Goal: Information Seeking & Learning: Learn about a topic

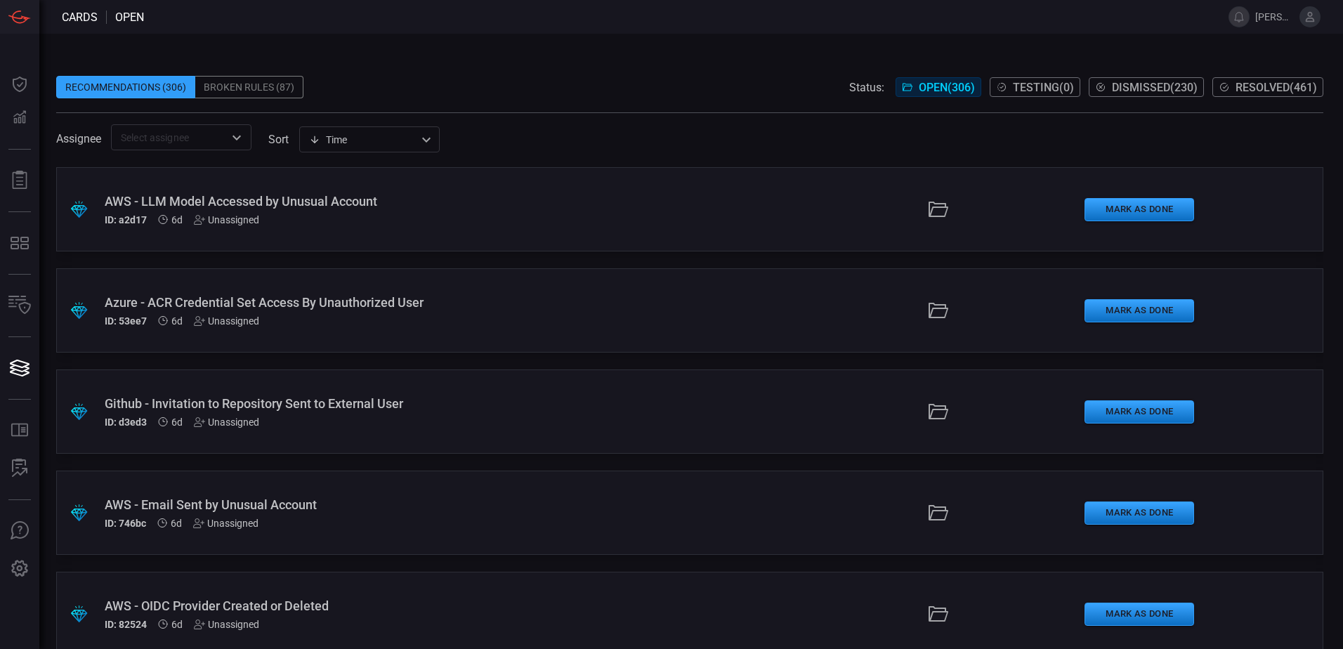
click at [277, 196] on div "AWS - LLM Model Accessed by Unusual Account" at bounding box center [326, 201] width 443 height 15
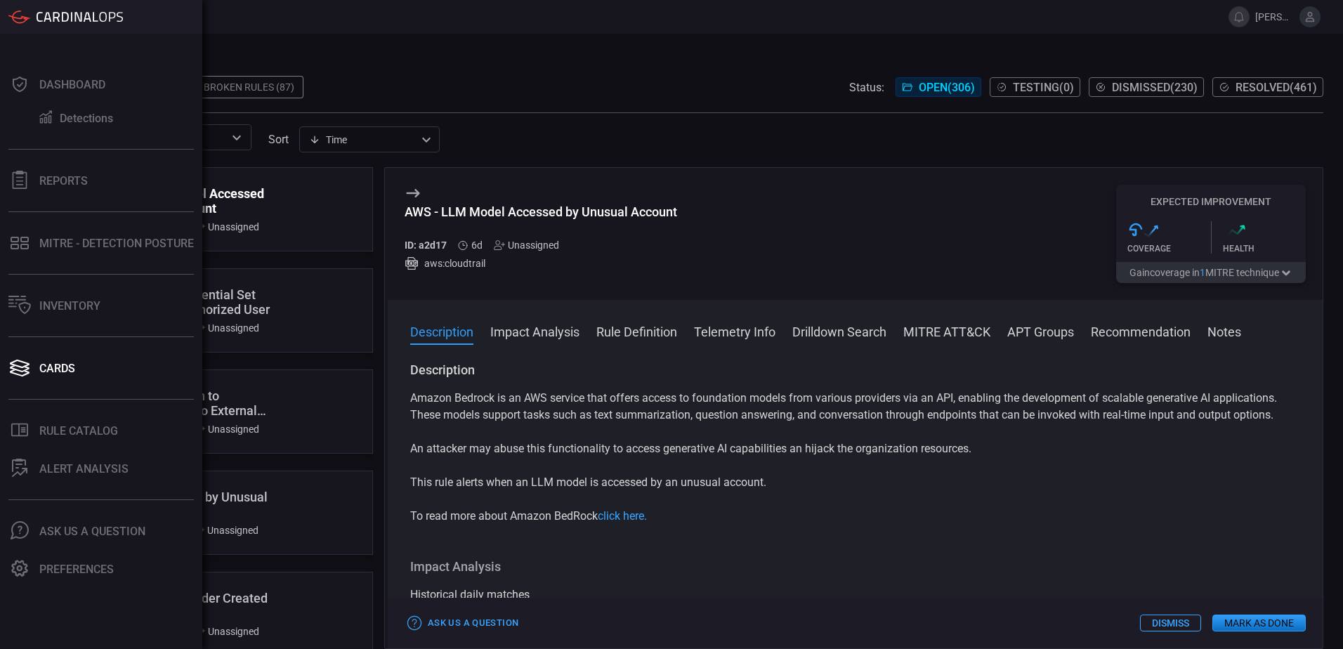
click at [13, 15] on icon at bounding box center [19, 17] width 22 height 13
click at [64, 89] on div "Dashboard" at bounding box center [72, 84] width 66 height 13
click at [55, 372] on div "Cards" at bounding box center [57, 368] width 36 height 13
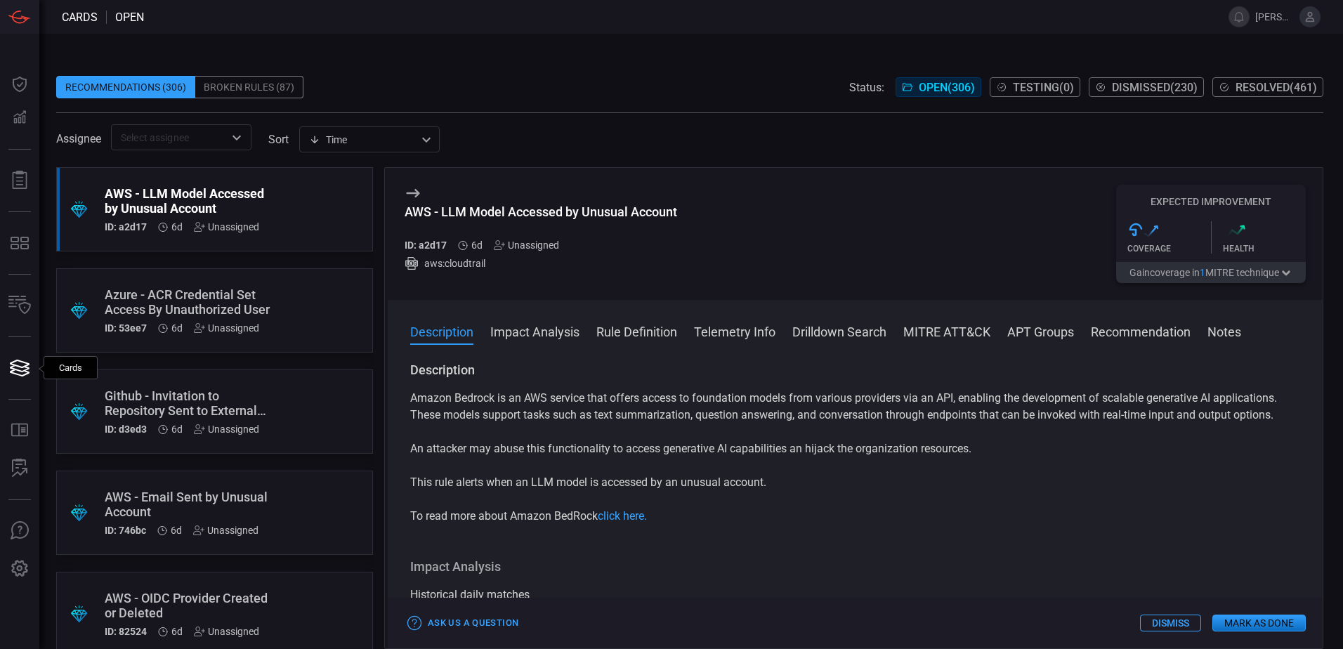
drag, startPoint x: 484, startPoint y: 0, endPoint x: 668, endPoint y: 67, distance: 195.8
click at [668, 67] on span at bounding box center [689, 65] width 1267 height 21
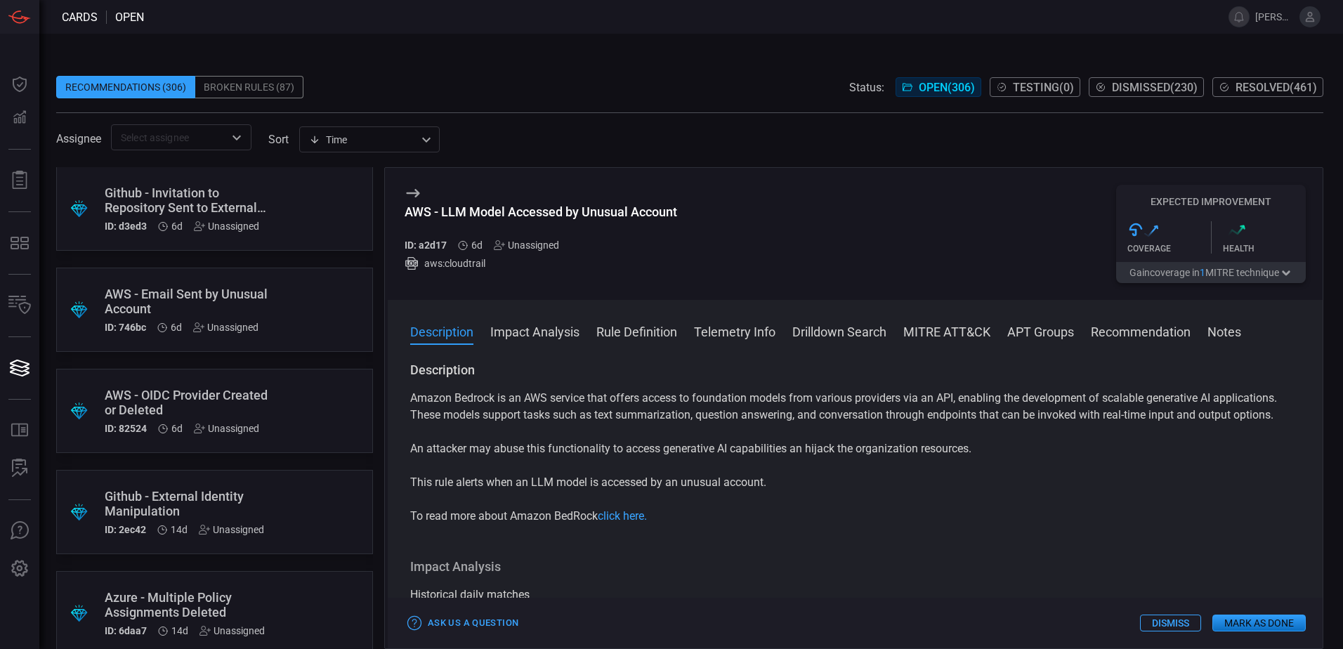
scroll to position [211, 0]
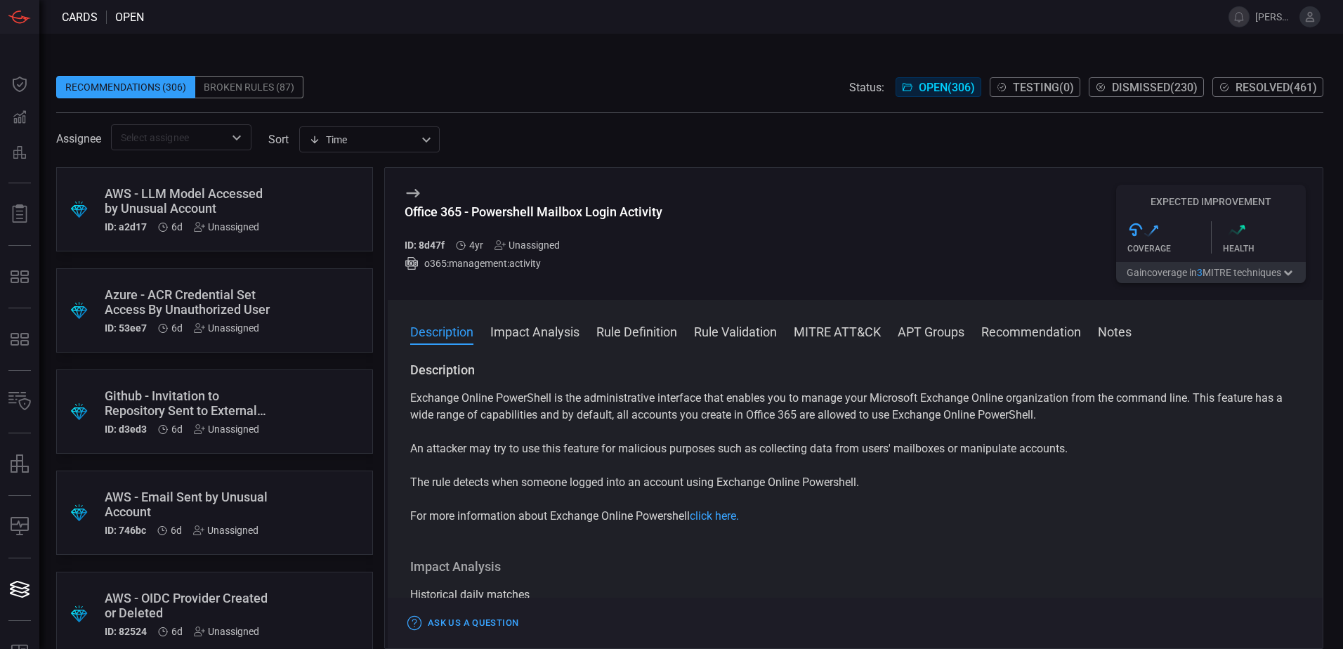
click at [524, 336] on button "Impact Analysis" at bounding box center [534, 330] width 89 height 17
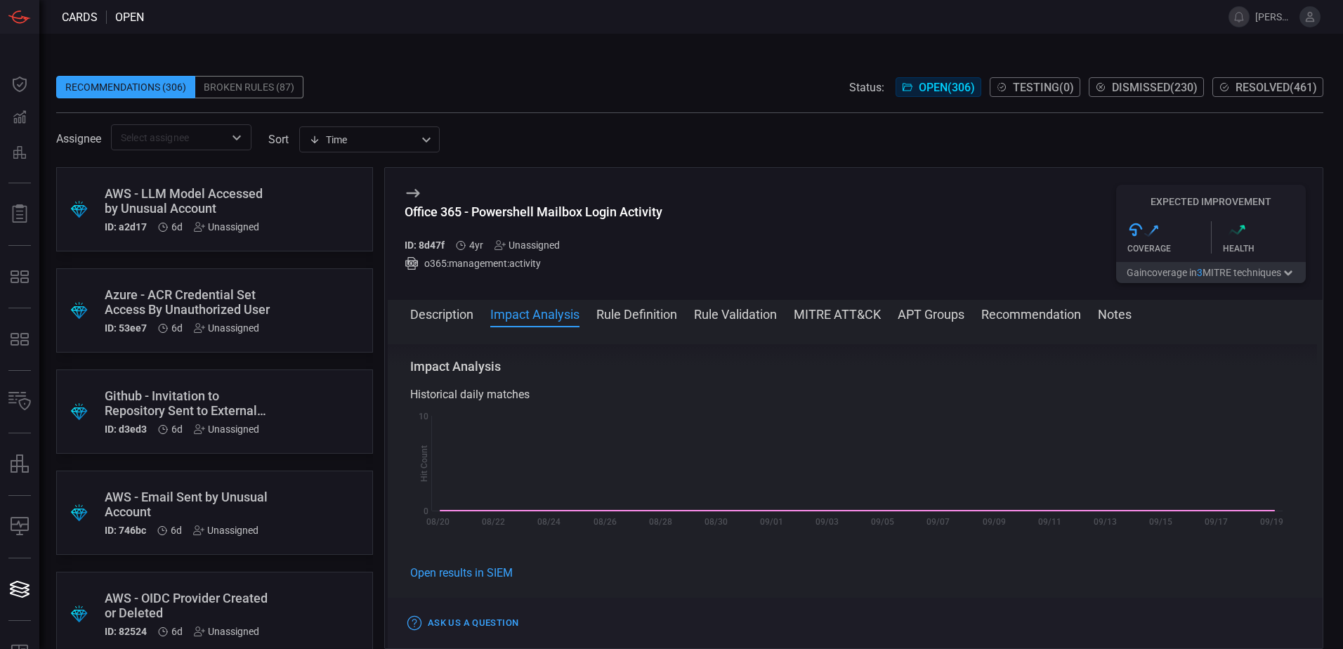
click at [661, 320] on button "Rule Definition" at bounding box center [636, 313] width 81 height 17
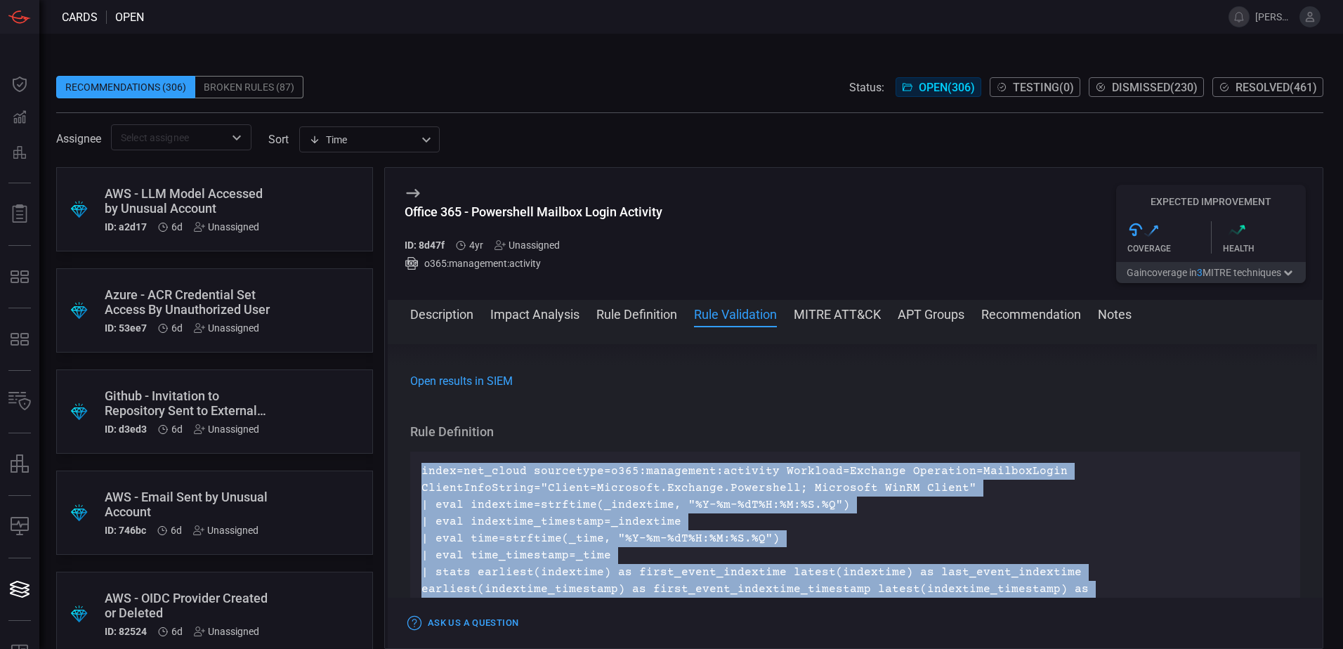
scroll to position [369, 0]
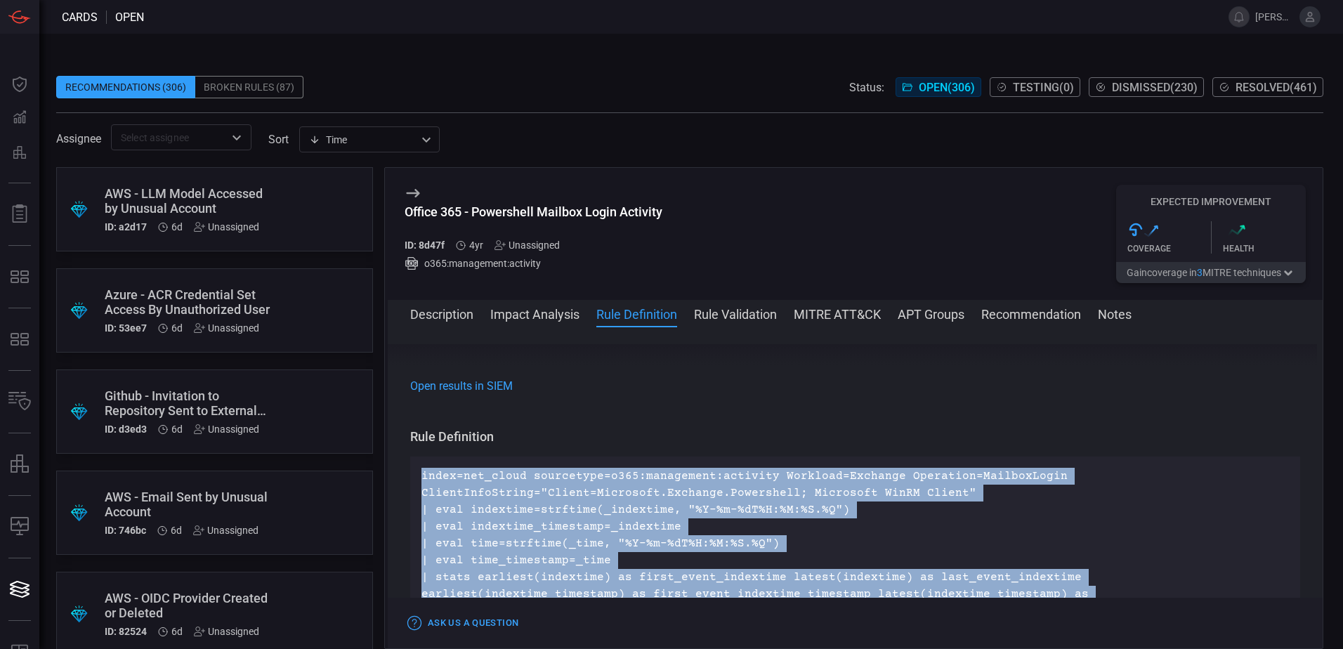
drag, startPoint x: 927, startPoint y: 488, endPoint x: 421, endPoint y: 478, distance: 505.9
click at [421, 478] on div "index=net_cloud sourcetype=o365:management:activity Workload=Exchange Operation…" at bounding box center [855, 552] width 868 height 169
copy div "index=net_cloud sourcetype=o365:management:activity Workload=Exchange Operation…"
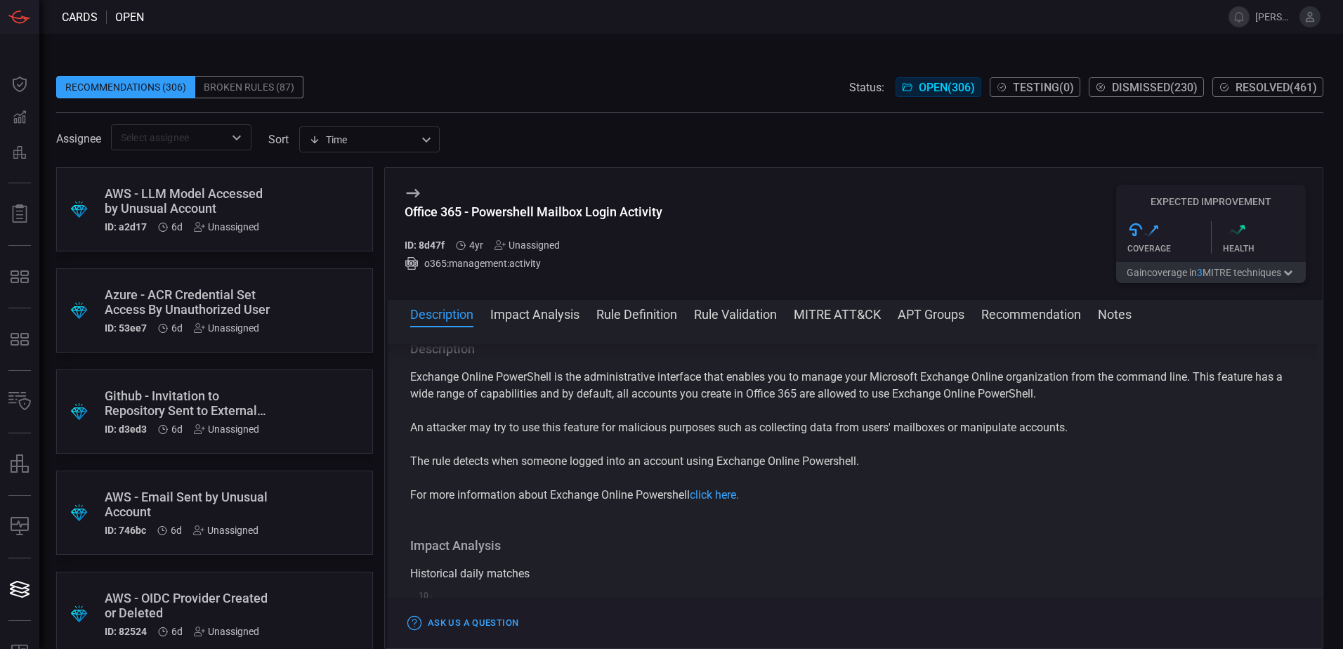
scroll to position [0, 0]
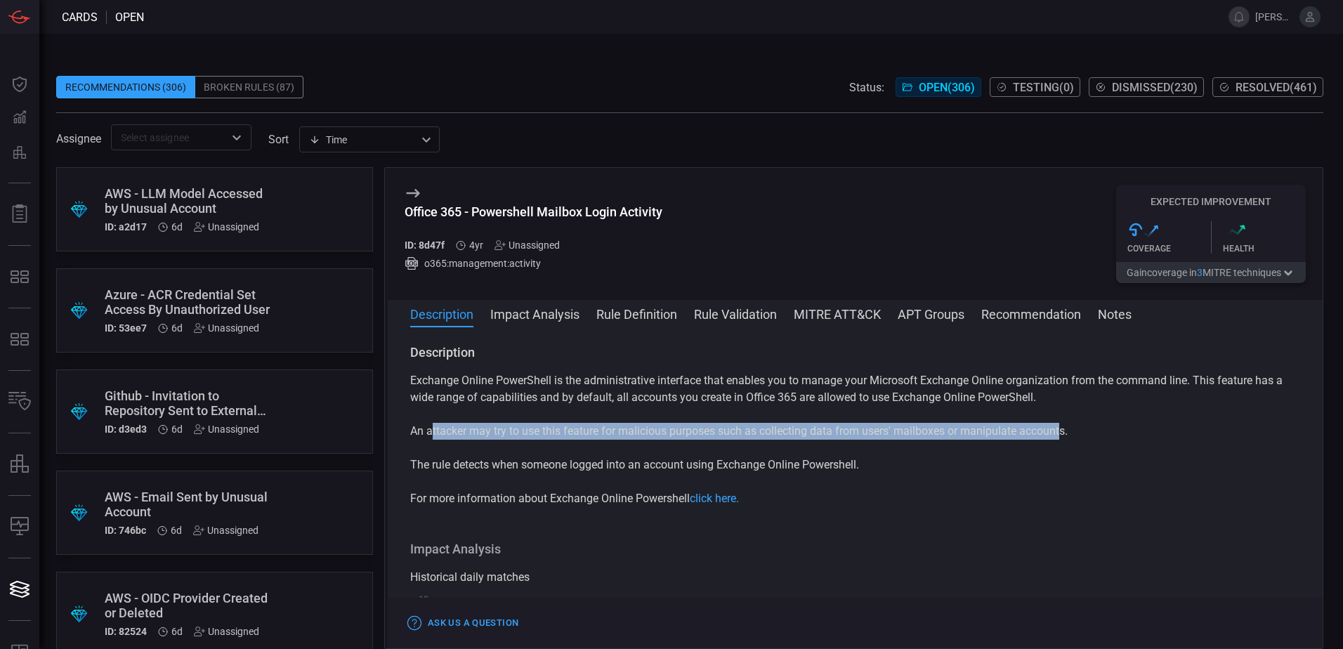
drag, startPoint x: 434, startPoint y: 433, endPoint x: 1066, endPoint y: 429, distance: 632.2
click at [1066, 429] on p "An attacker may try to use this feature for malicious purposes such as collecti…" at bounding box center [855, 431] width 890 height 17
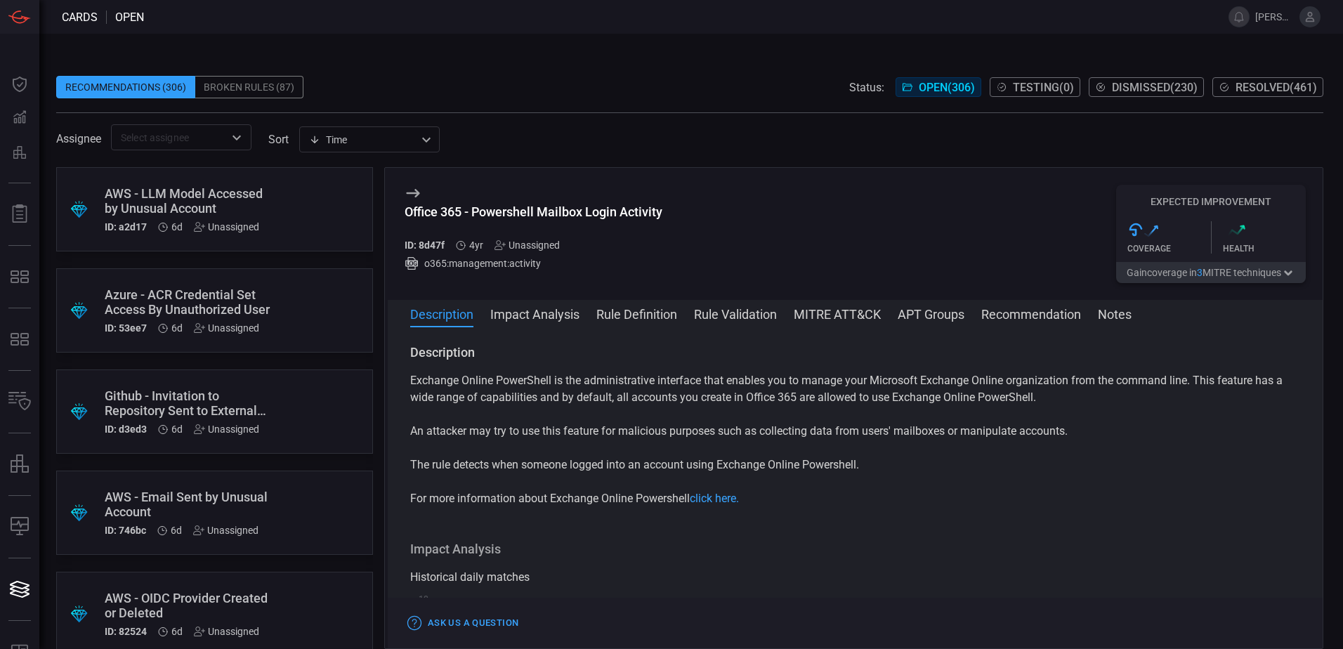
drag, startPoint x: 1066, startPoint y: 429, endPoint x: 1086, endPoint y: 457, distance: 33.7
click at [1086, 457] on div "Exchange Online PowerShell is the administrative interface that enables you to …" at bounding box center [855, 439] width 890 height 135
click at [722, 496] on link "click here." at bounding box center [714, 498] width 49 height 13
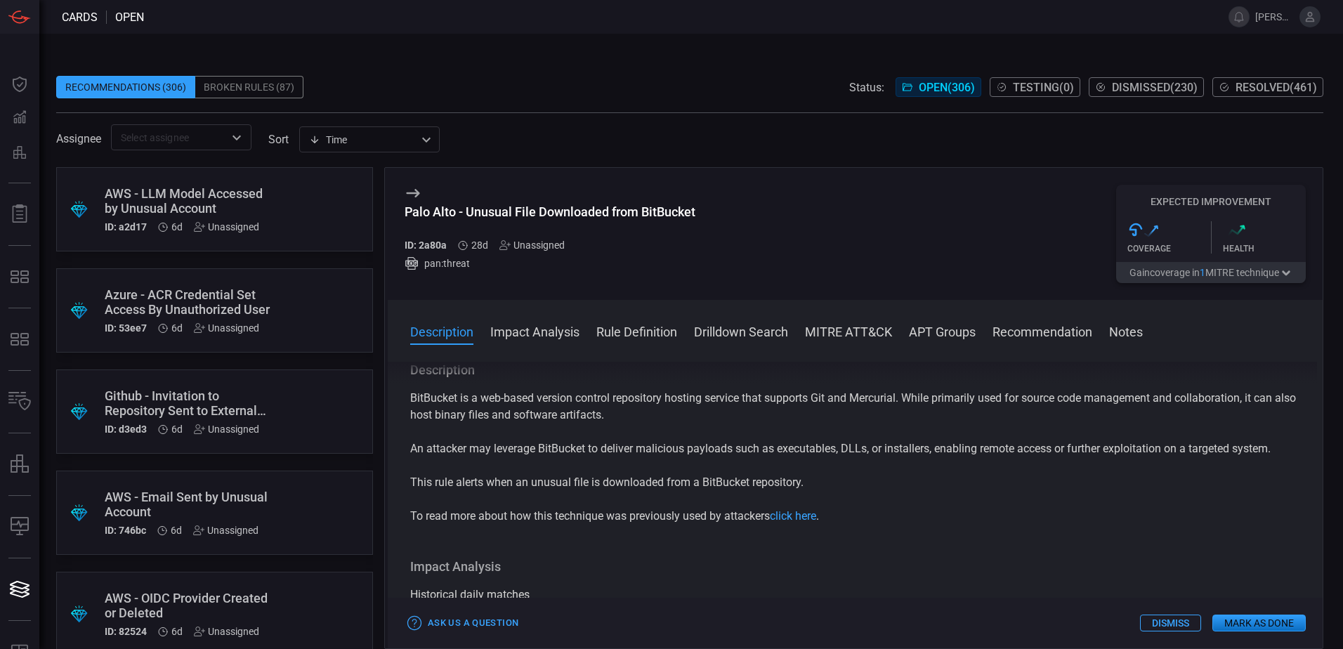
scroll to position [3, 0]
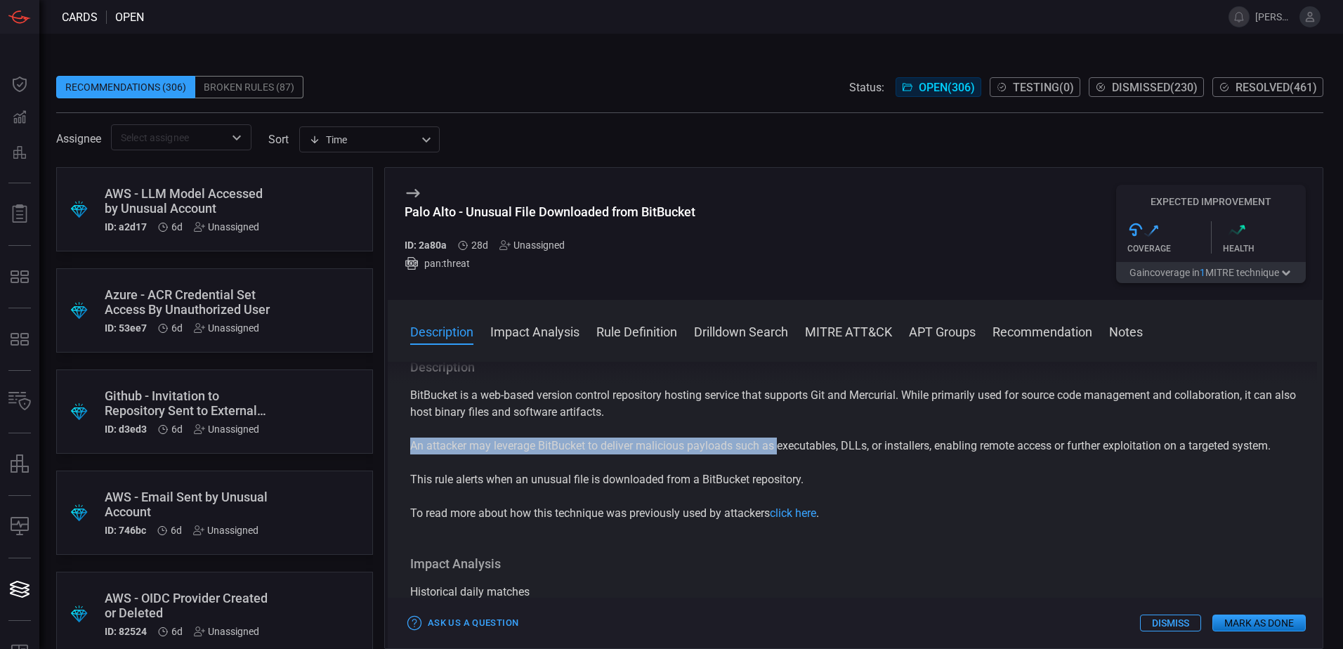
drag, startPoint x: 778, startPoint y: 451, endPoint x: 954, endPoint y: 468, distance: 177.1
click at [954, 468] on div "BitBucket is a web-based version control repository hosting service that suppor…" at bounding box center [855, 454] width 890 height 135
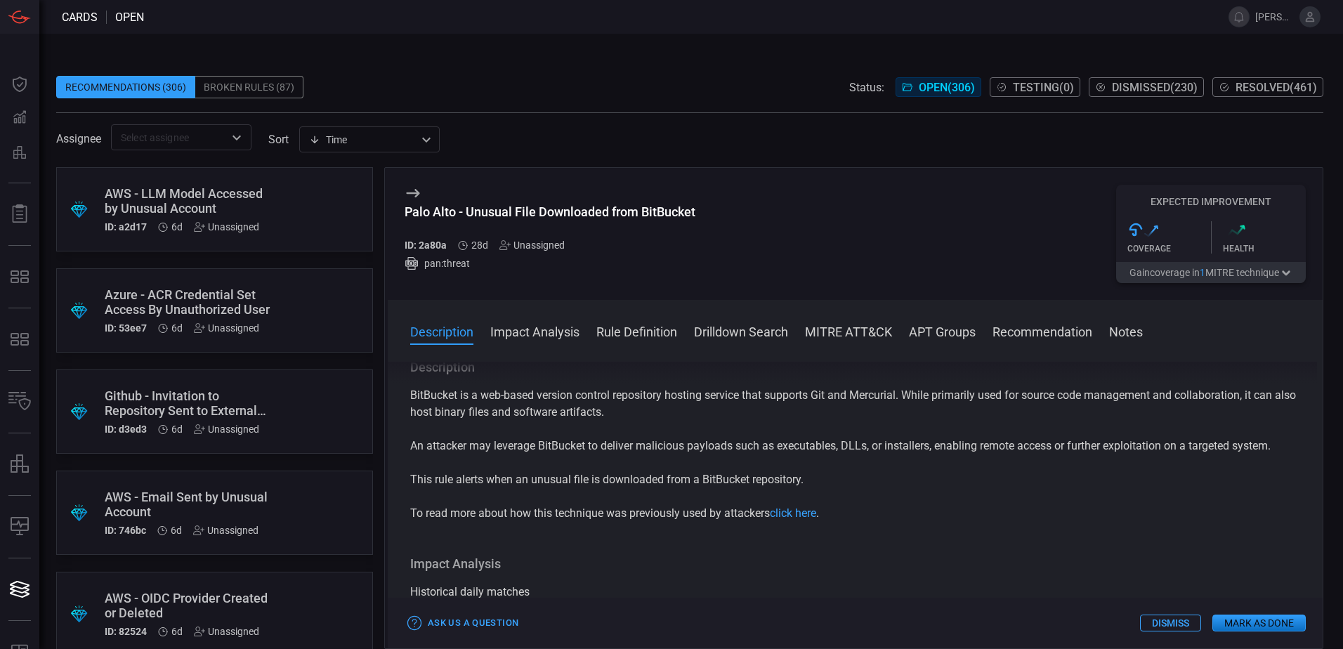
drag, startPoint x: 954, startPoint y: 468, endPoint x: 970, endPoint y: 490, distance: 27.7
click at [970, 490] on div "BitBucket is a web-based version control repository hosting service that suppor…" at bounding box center [855, 454] width 890 height 135
click at [800, 514] on link "click here" at bounding box center [793, 512] width 46 height 13
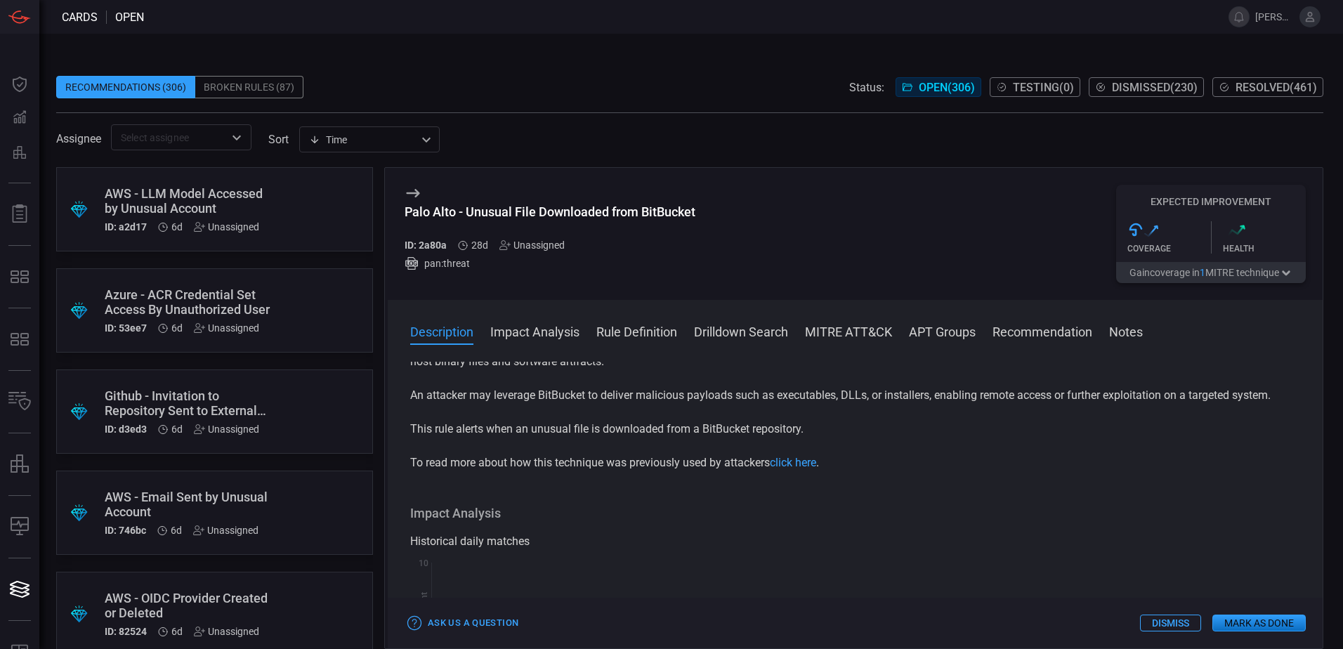
scroll to position [0, 0]
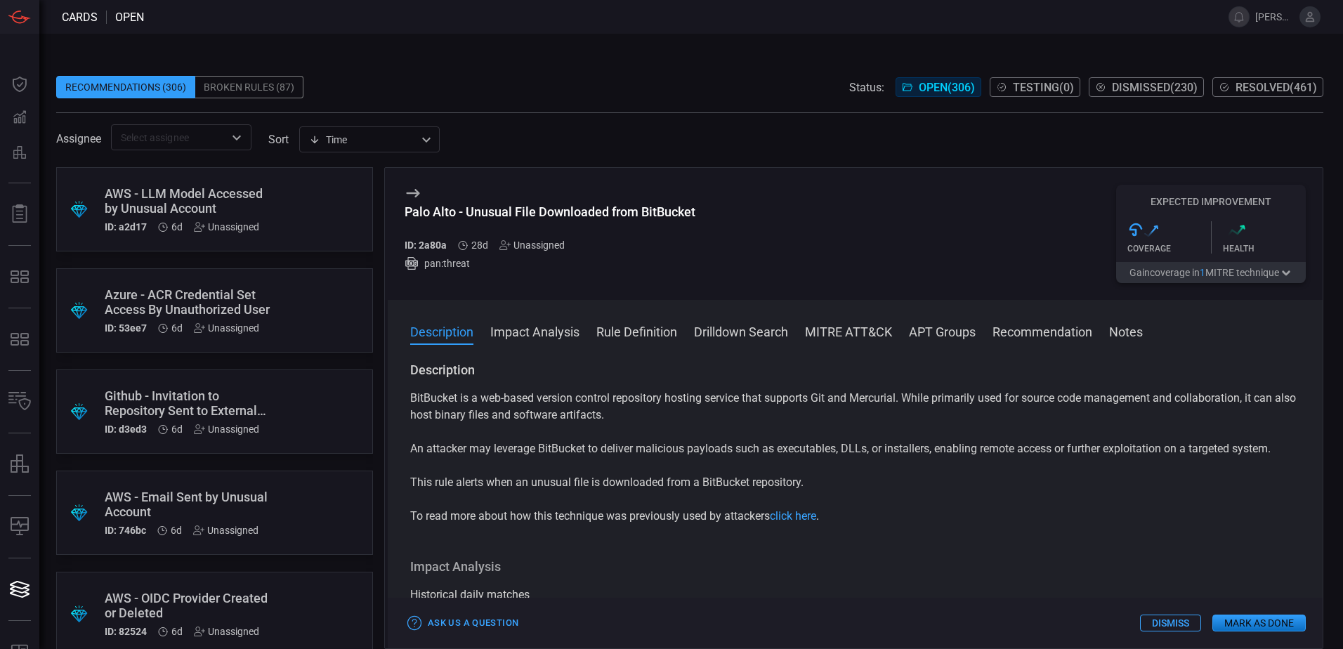
click at [619, 334] on button "Rule Definition" at bounding box center [636, 330] width 81 height 17
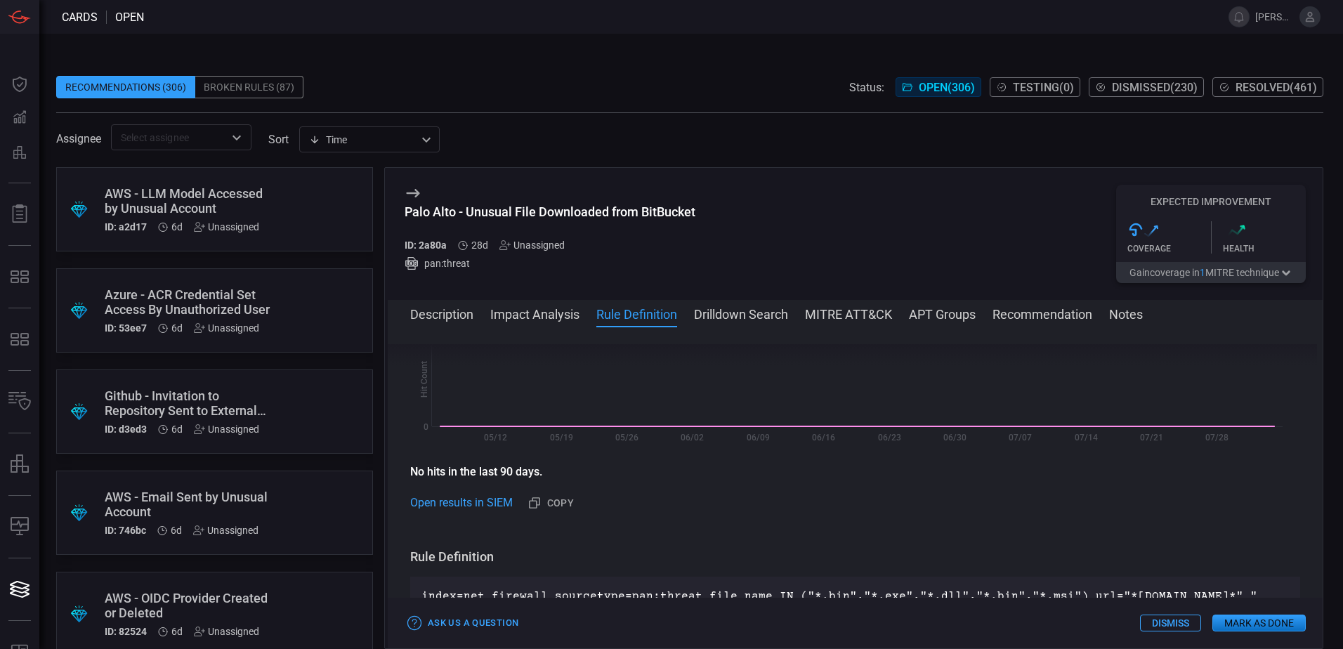
scroll to position [457, 0]
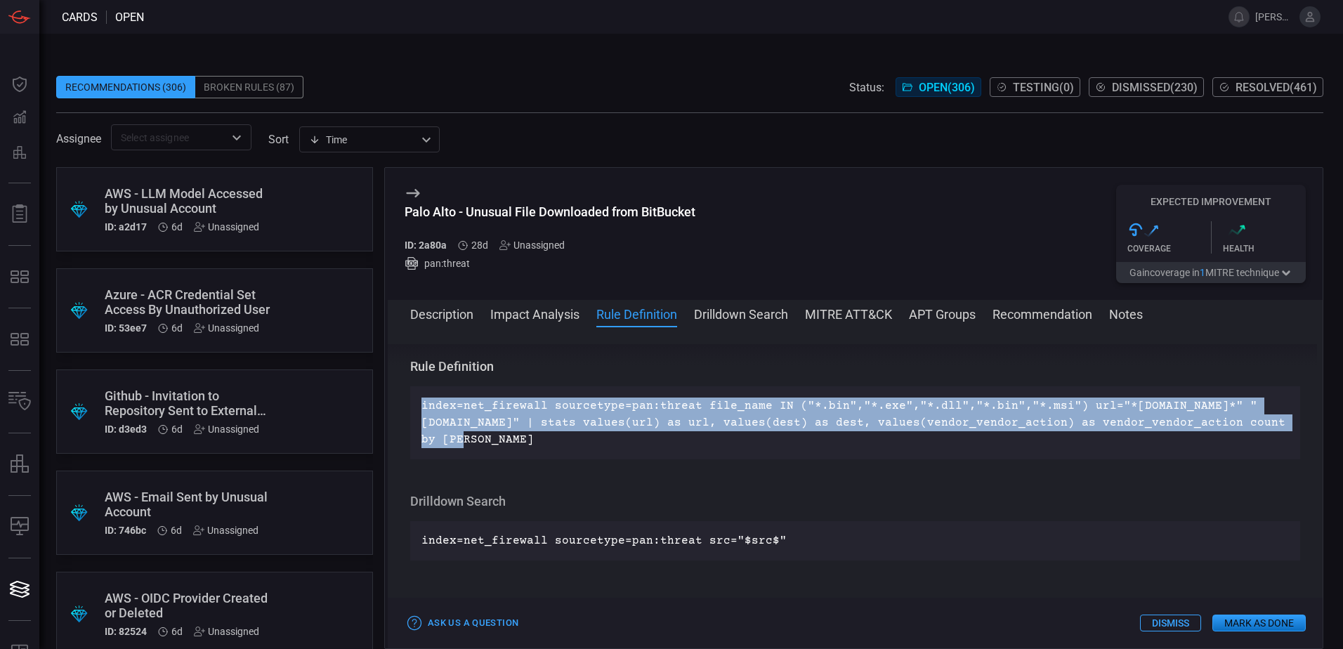
drag, startPoint x: 539, startPoint y: 447, endPoint x: 410, endPoint y: 410, distance: 134.7
click at [410, 410] on div "Description BitBucket is a web-based version control repository hosting service…" at bounding box center [855, 485] width 935 height 282
copy p "index=net_firewall sourcetype=pan:threat file_name IN ("*.bin","*.exe","*.dll",…"
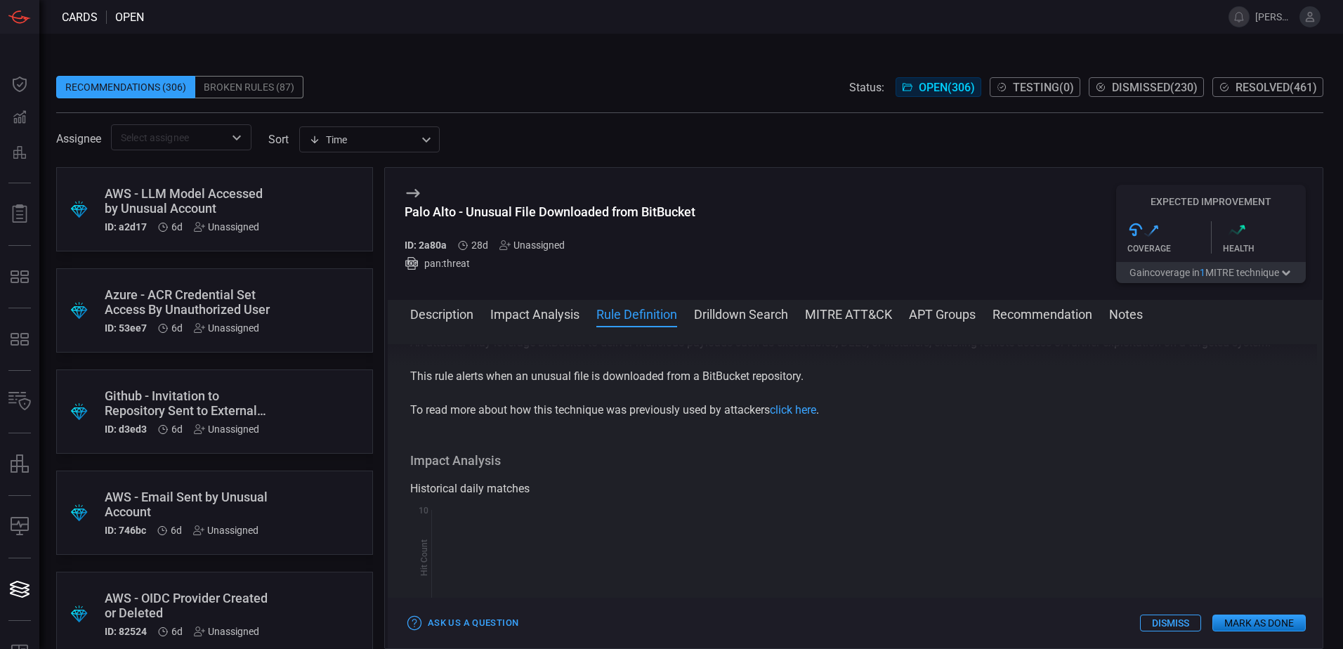
scroll to position [281, 0]
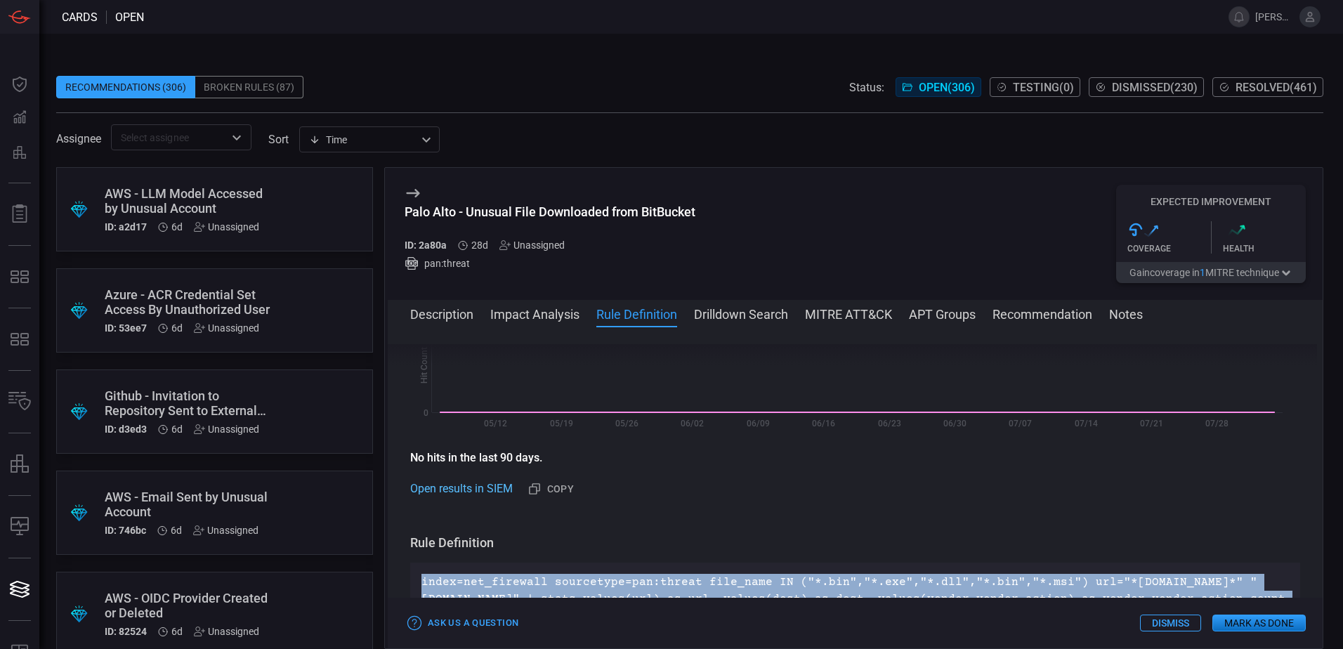
click at [488, 492] on link "Open results in SIEM" at bounding box center [461, 488] width 103 height 17
click at [447, 318] on button "Description" at bounding box center [441, 313] width 63 height 17
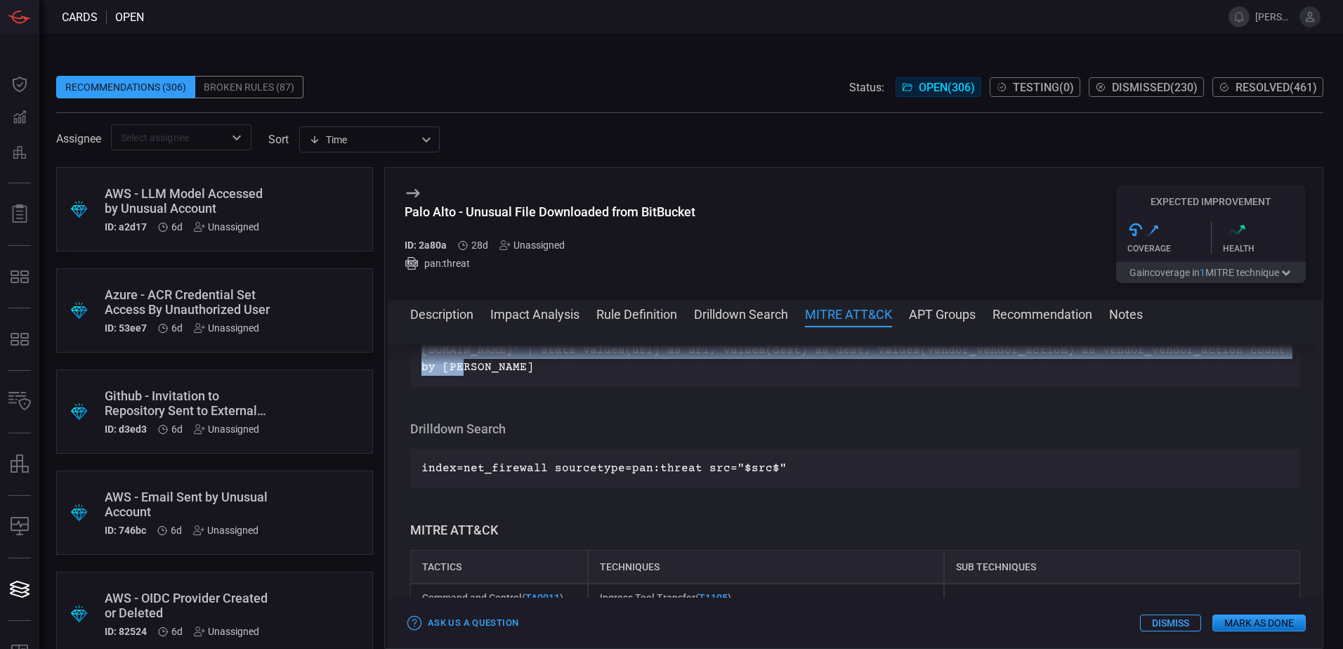
scroll to position [492, 0]
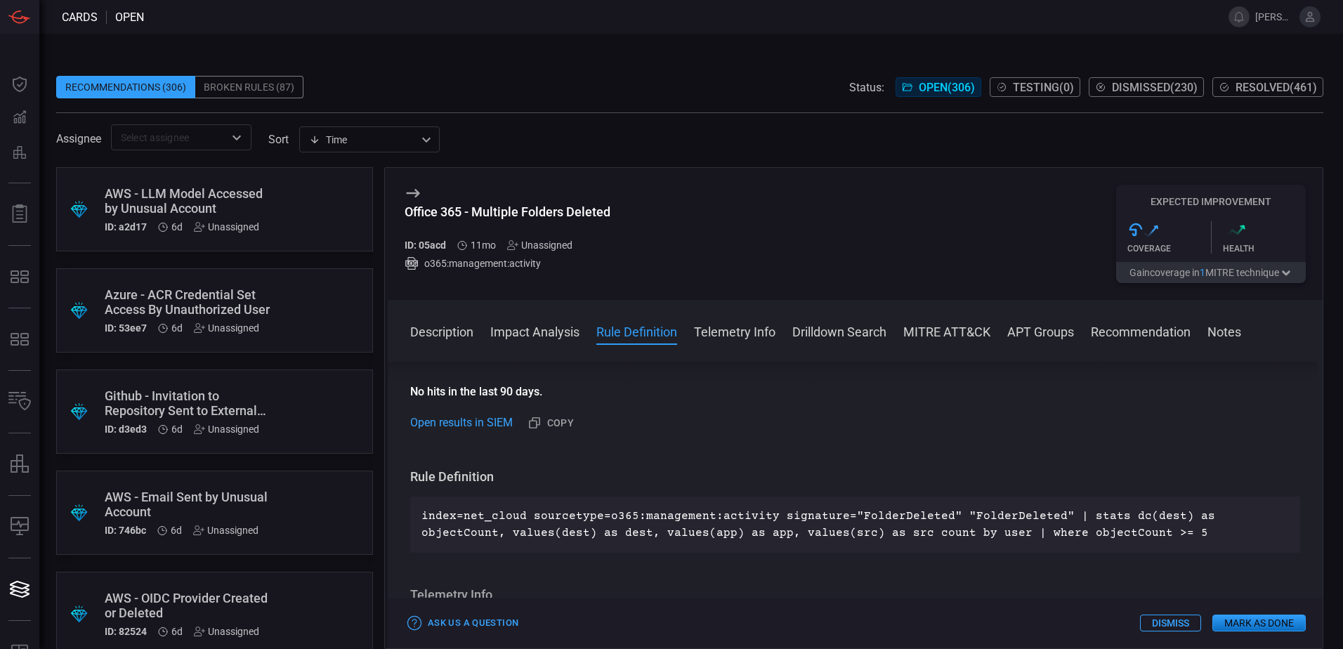
scroll to position [562, 0]
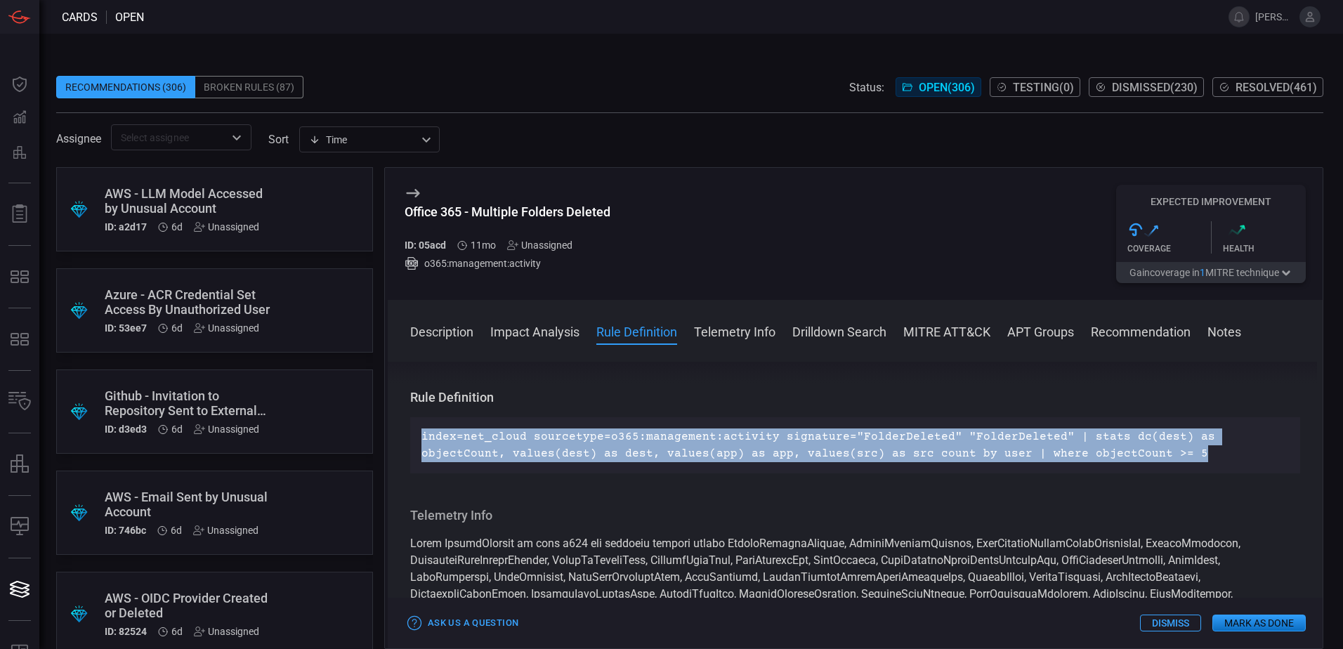
drag, startPoint x: 1110, startPoint y: 457, endPoint x: 417, endPoint y: 434, distance: 693.0
click at [417, 434] on div "index=net_cloud sourcetype=o365:management:activity signature="FolderDeleted" "…" at bounding box center [855, 445] width 890 height 56
copy p "index=net_cloud sourcetype=o365:management:activity signature="FolderDeleted" "…"
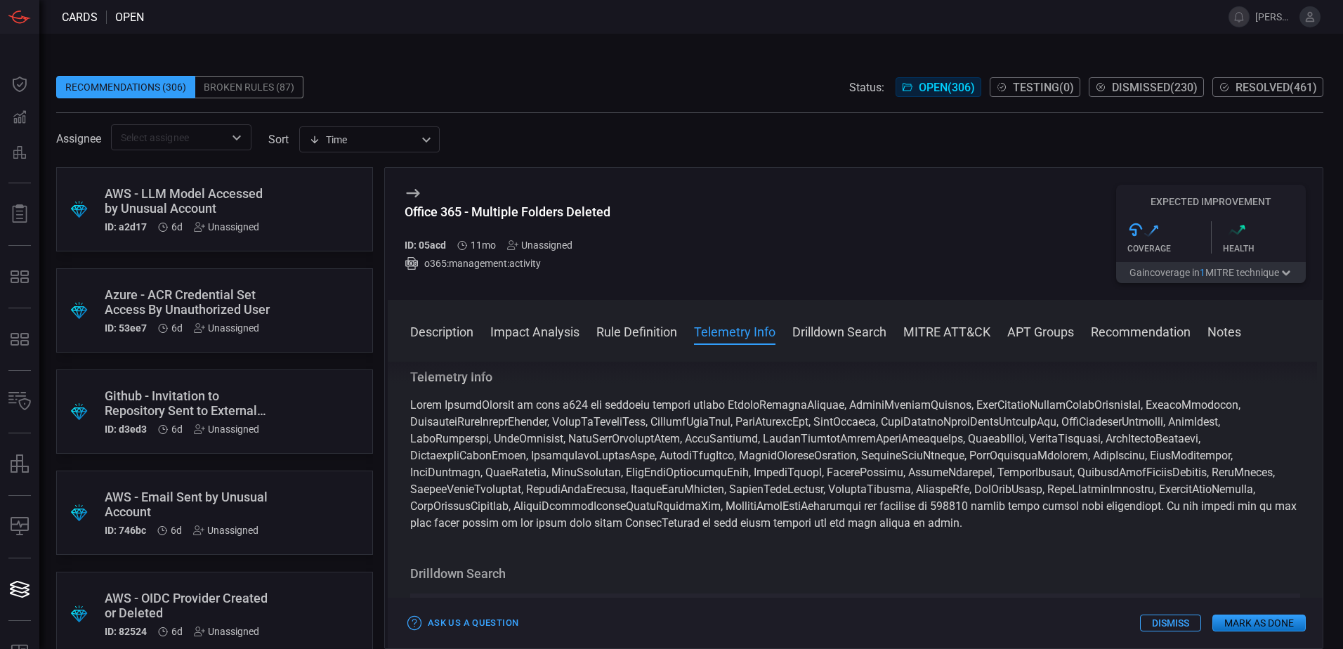
scroll to position [525, 0]
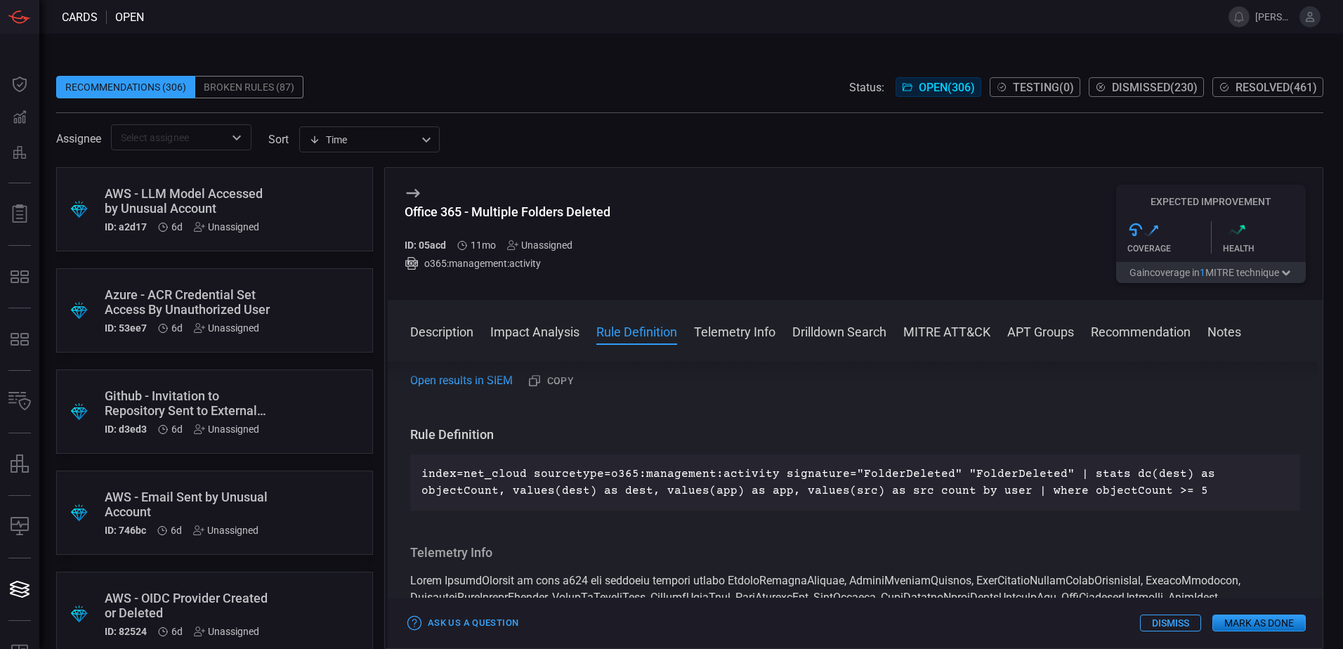
click at [673, 245] on div "Office 365 - Multiple Folders Deleted ID: 05acd 11mo Unassigned o365:management…" at bounding box center [855, 234] width 935 height 132
